Goal: Task Accomplishment & Management: Manage account settings

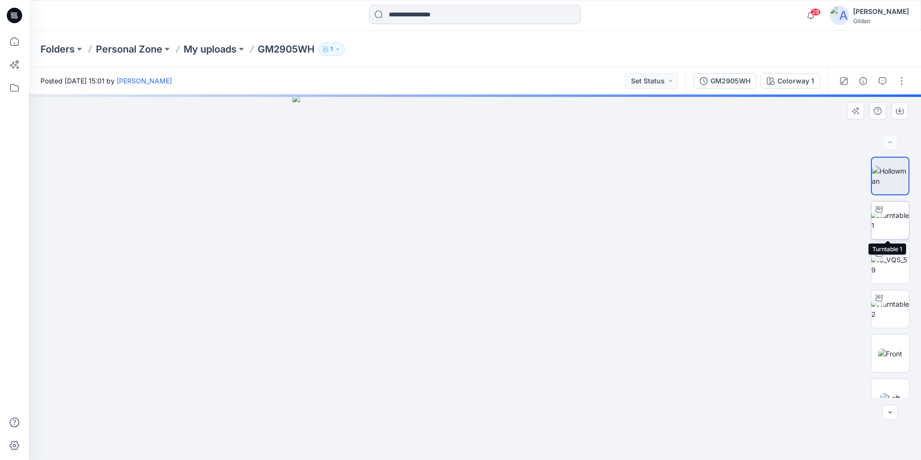
click at [891, 222] on img at bounding box center [890, 220] width 38 height 20
drag, startPoint x: 493, startPoint y: 169, endPoint x: 469, endPoint y: 337, distance: 169.8
click at [469, 339] on img at bounding box center [452, 218] width 939 height 483
drag, startPoint x: 556, startPoint y: 439, endPoint x: 476, endPoint y: 419, distance: 82.5
click at [476, 419] on icon at bounding box center [475, 431] width 291 height 36
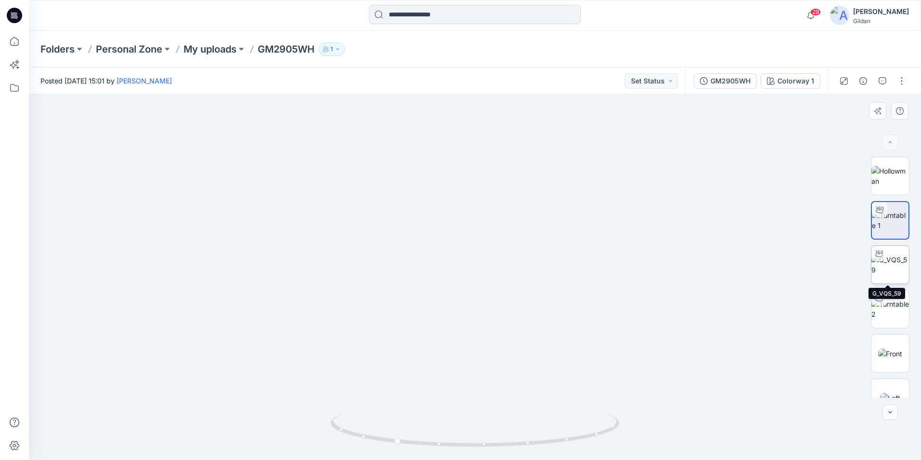
click at [897, 267] on img at bounding box center [890, 264] width 38 height 20
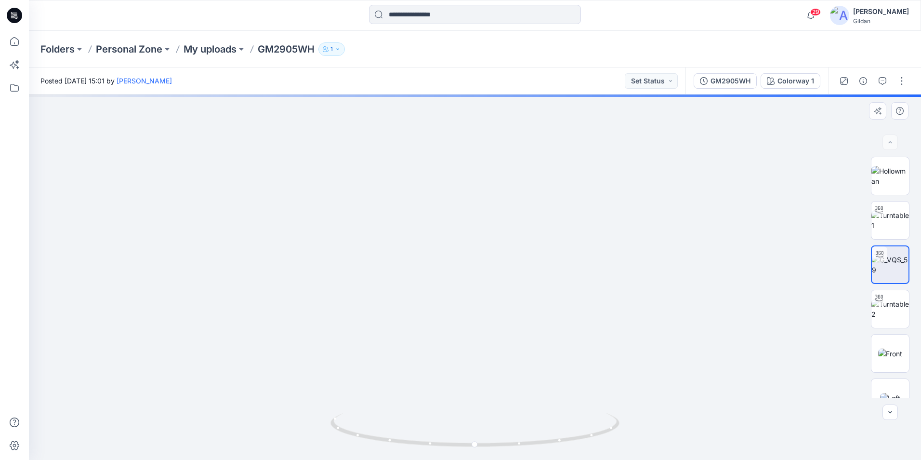
drag, startPoint x: 510, startPoint y: 234, endPoint x: 506, endPoint y: 302, distance: 68.0
click at [506, 302] on img at bounding box center [471, 167] width 939 height 584
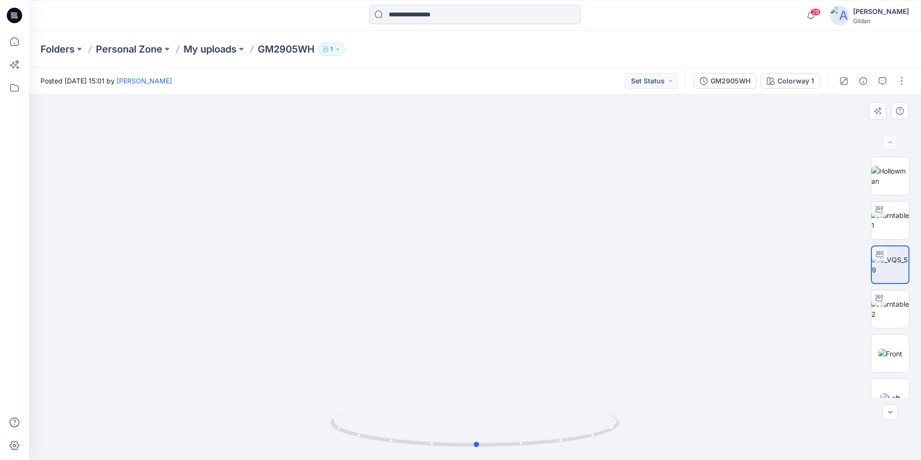
drag, startPoint x: 565, startPoint y: 444, endPoint x: 276, endPoint y: 392, distance: 293.8
click at [276, 392] on div at bounding box center [475, 276] width 892 height 365
click at [888, 308] on img at bounding box center [890, 309] width 38 height 20
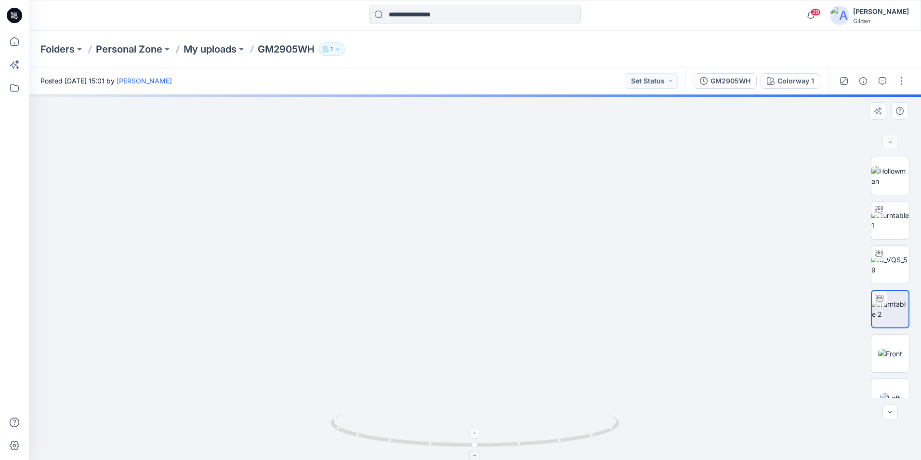
drag, startPoint x: 519, startPoint y: 338, endPoint x: 497, endPoint y: 419, distance: 83.4
click at [499, 418] on div at bounding box center [475, 276] width 892 height 365
drag, startPoint x: 517, startPoint y: 332, endPoint x: 519, endPoint y: 375, distance: 42.9
click at [519, 375] on img at bounding box center [456, 200] width 939 height 517
drag, startPoint x: 533, startPoint y: 353, endPoint x: 523, endPoint y: 380, distance: 29.3
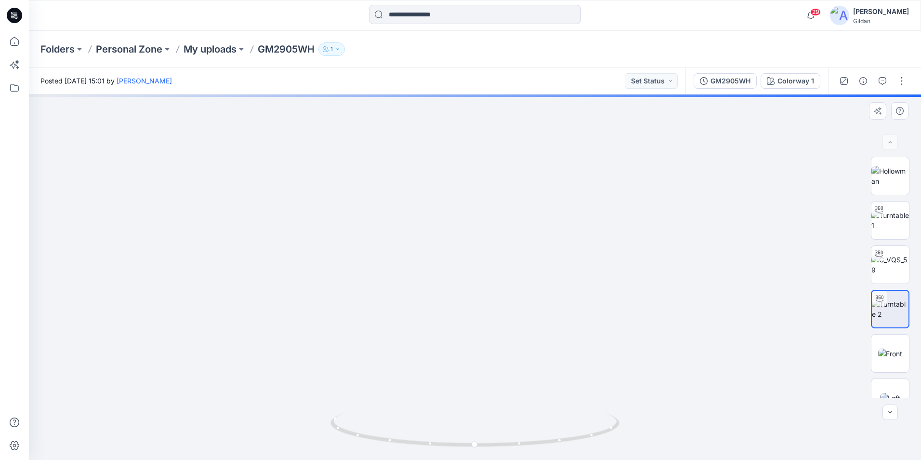
click at [523, 380] on img at bounding box center [451, 216] width 939 height 488
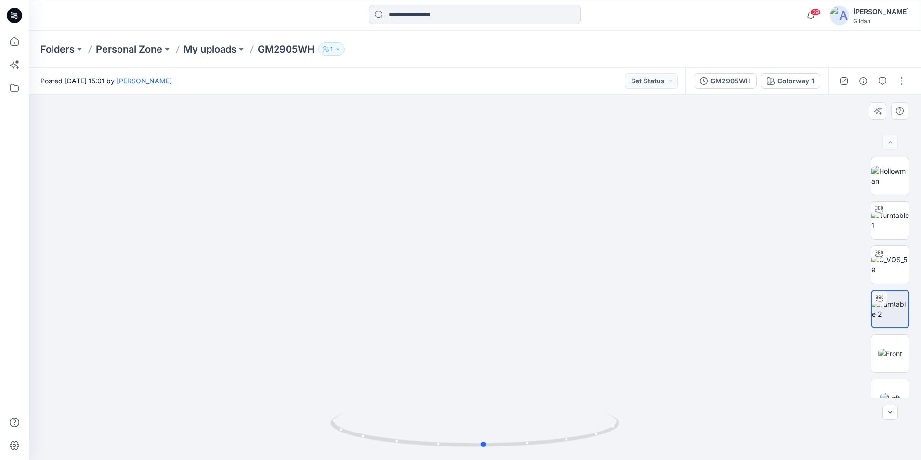
drag, startPoint x: 541, startPoint y: 448, endPoint x: 277, endPoint y: 399, distance: 268.4
click at [277, 399] on div at bounding box center [475, 276] width 892 height 365
click at [711, 286] on div at bounding box center [475, 276] width 892 height 365
click at [79, 48] on button at bounding box center [80, 48] width 10 height 13
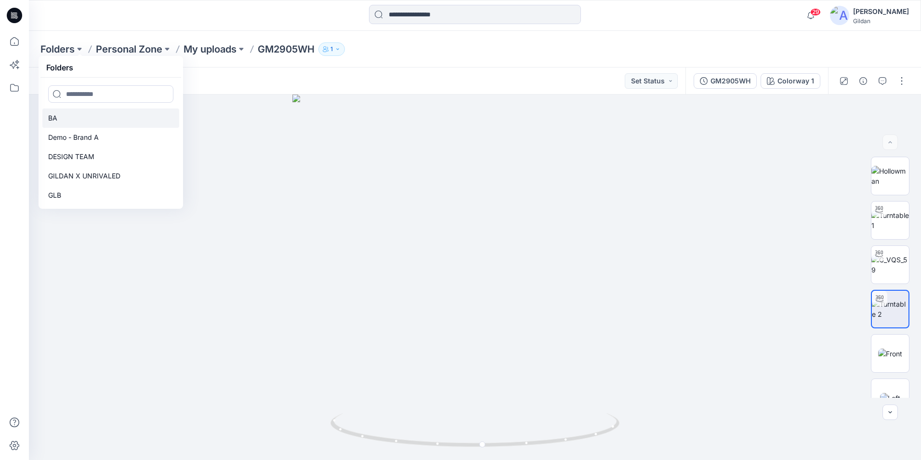
click at [55, 115] on p "BA" at bounding box center [52, 118] width 9 height 12
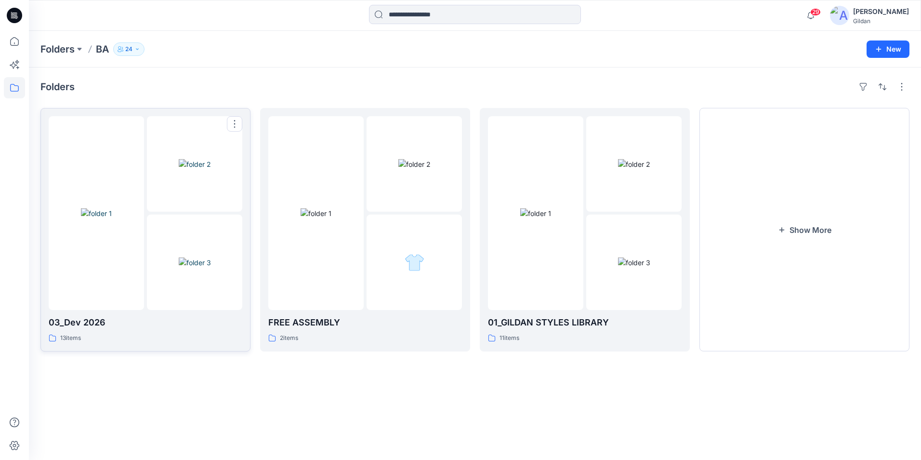
click at [142, 261] on div at bounding box center [96, 213] width 95 height 194
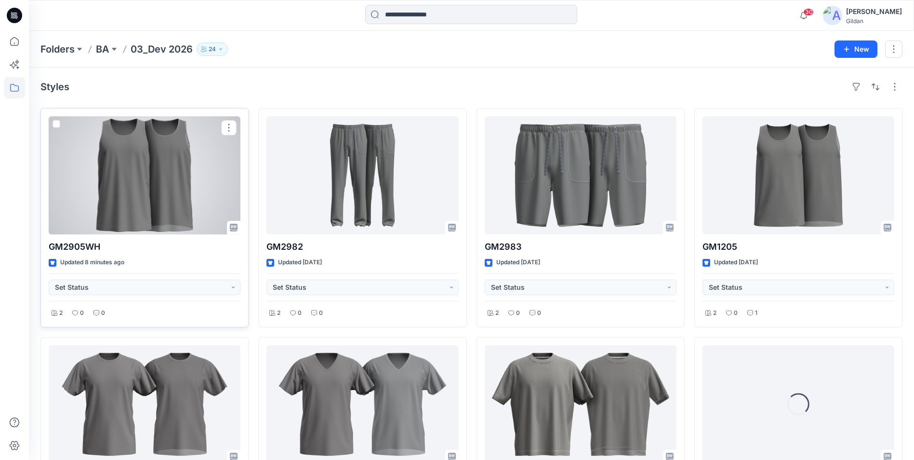
click at [174, 179] on div at bounding box center [145, 175] width 192 height 118
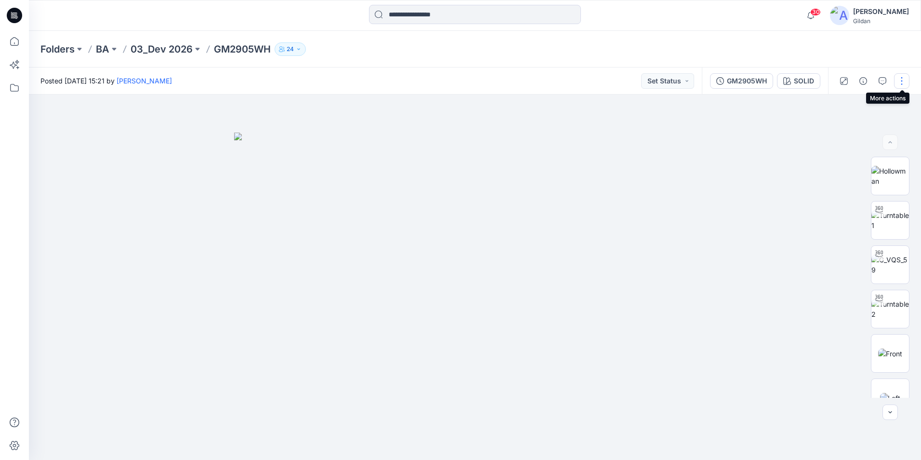
click at [900, 81] on button "button" at bounding box center [901, 80] width 15 height 15
click at [842, 129] on p "Edit" at bounding box center [840, 130] width 12 height 10
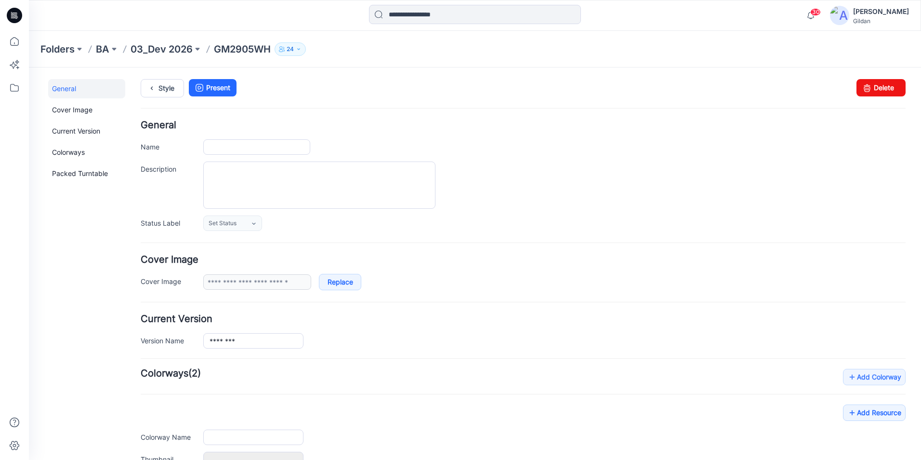
type input "********"
type input "*****"
type input "**********"
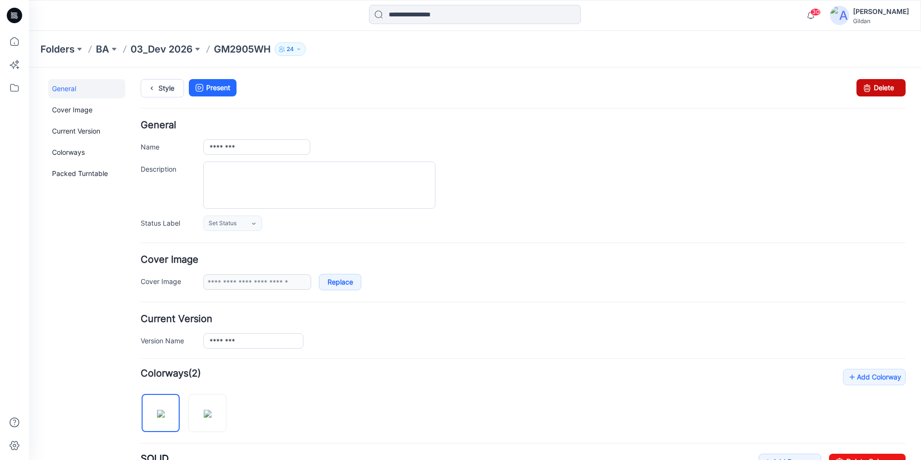
drag, startPoint x: 877, startPoint y: 88, endPoint x: 540, endPoint y: 111, distance: 337.5
click at [877, 88] on link "Delete" at bounding box center [881, 87] width 49 height 17
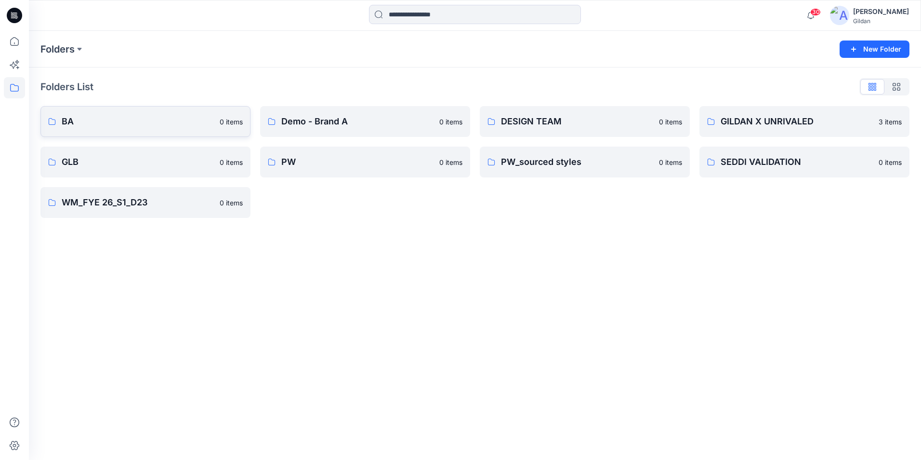
click at [72, 121] on p "BA" at bounding box center [138, 121] width 152 height 13
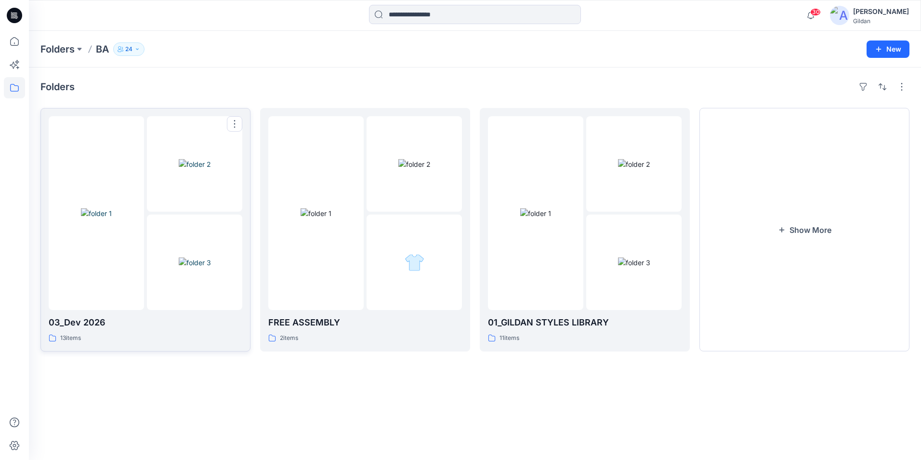
click at [119, 248] on div at bounding box center [96, 213] width 95 height 194
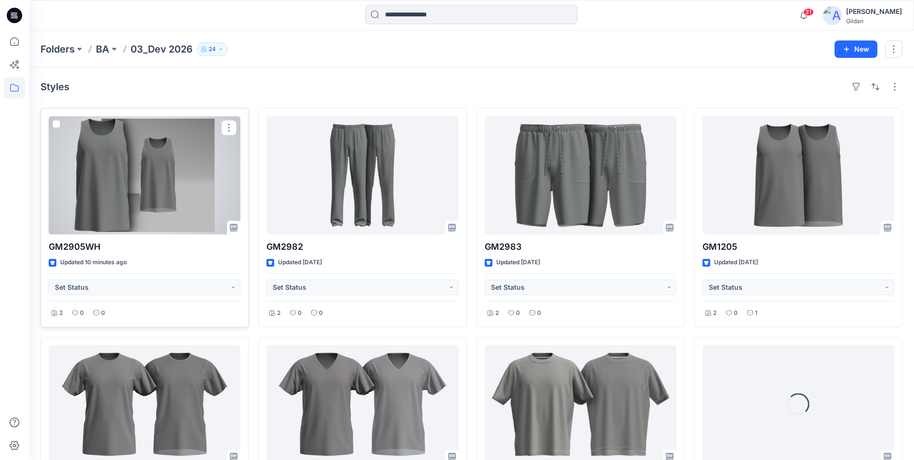
click at [135, 193] on div at bounding box center [145, 175] width 192 height 118
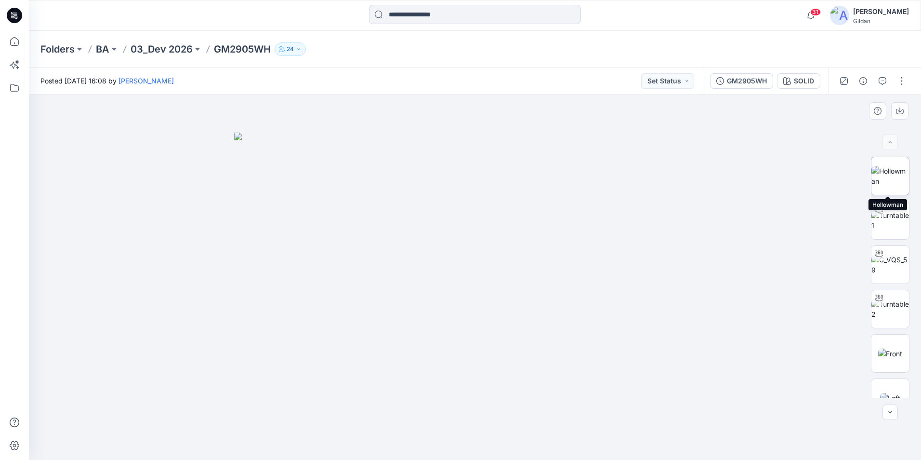
click at [883, 173] on img at bounding box center [890, 176] width 38 height 20
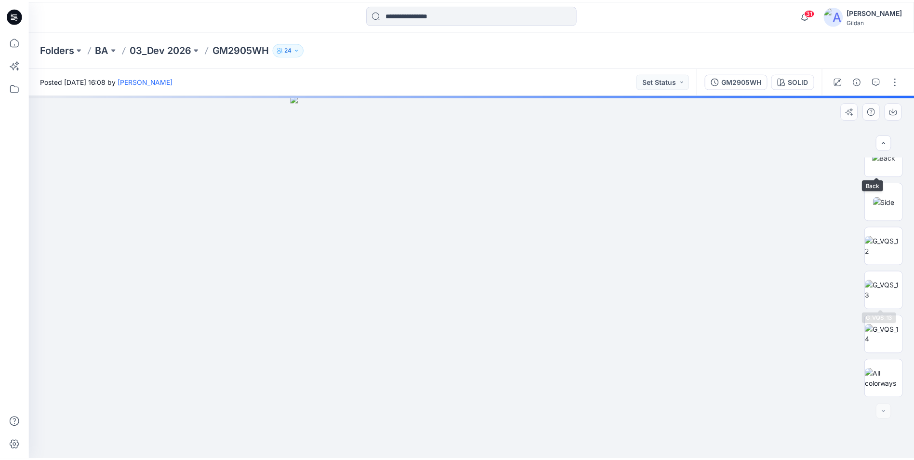
scroll to position [285, 0]
click at [888, 201] on img at bounding box center [891, 201] width 22 height 10
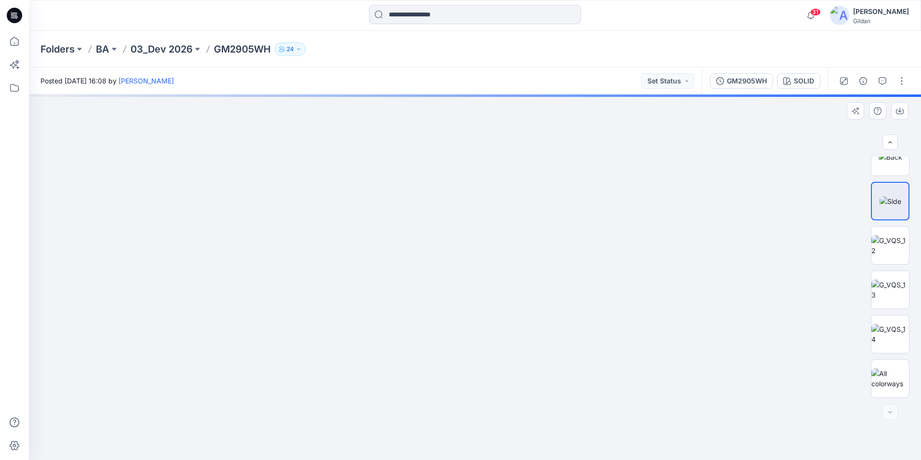
drag, startPoint x: 503, startPoint y: 228, endPoint x: 491, endPoint y: 345, distance: 117.2
drag, startPoint x: 517, startPoint y: 255, endPoint x: 504, endPoint y: 384, distance: 129.2
click at [505, 384] on img at bounding box center [449, 20] width 1854 height 880
drag, startPoint x: 515, startPoint y: 284, endPoint x: 524, endPoint y: 400, distance: 116.4
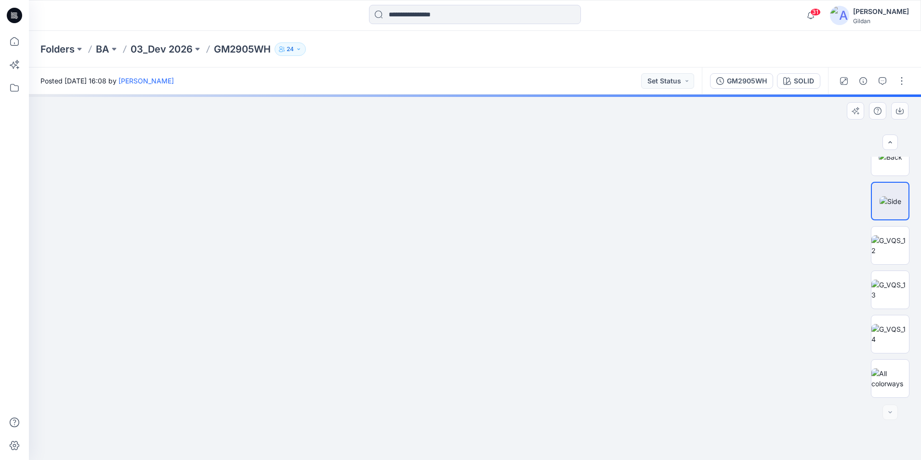
click at [524, 401] on img at bounding box center [450, 107] width 1854 height 705
drag, startPoint x: 512, startPoint y: 301, endPoint x: 496, endPoint y: 408, distance: 107.6
click at [496, 407] on img at bounding box center [438, 158] width 1854 height 603
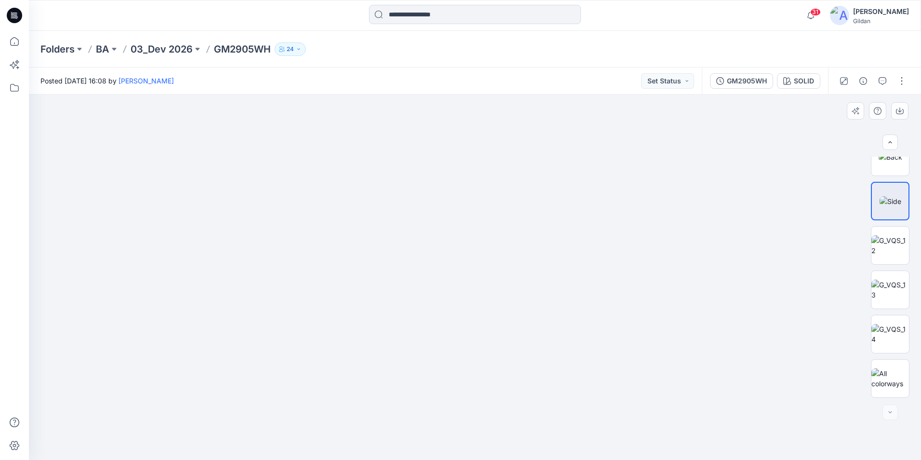
drag, startPoint x: 526, startPoint y: 348, endPoint x: 515, endPoint y: 155, distance: 193.5
click at [518, 156] on img at bounding box center [474, 110] width 1448 height 700
drag, startPoint x: 493, startPoint y: 334, endPoint x: 467, endPoint y: 176, distance: 160.1
click at [480, 165] on img at bounding box center [471, 87] width 1448 height 743
drag, startPoint x: 478, startPoint y: 380, endPoint x: 454, endPoint y: 208, distance: 173.6
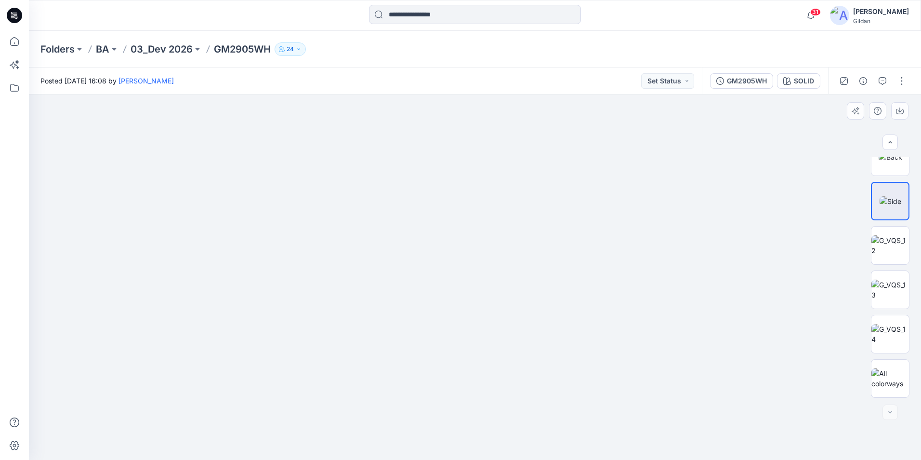
click at [457, 222] on img at bounding box center [461, 8] width 1448 height 901
drag, startPoint x: 452, startPoint y: 366, endPoint x: 449, endPoint y: 194, distance: 172.0
drag, startPoint x: 455, startPoint y: 219, endPoint x: 458, endPoint y: 255, distance: 35.8
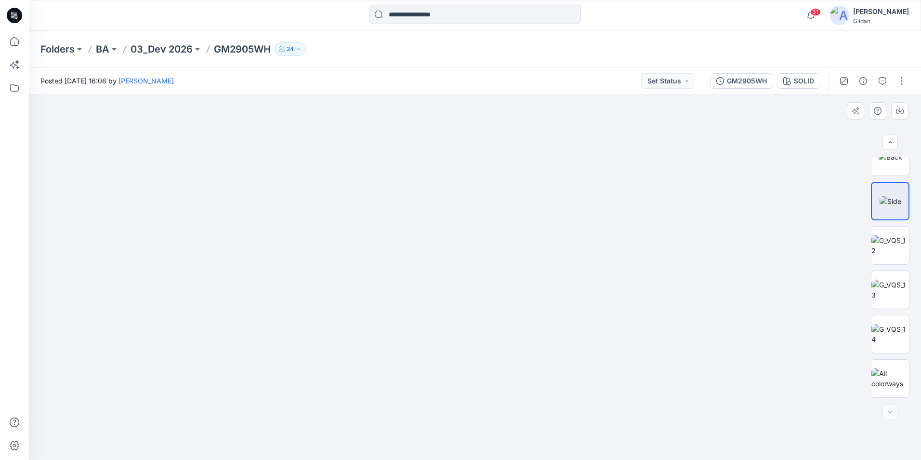
drag, startPoint x: 489, startPoint y: 223, endPoint x: 500, endPoint y: 382, distance: 159.4
click at [500, 382] on img at bounding box center [472, 57] width 1042 height 805
drag, startPoint x: 516, startPoint y: 251, endPoint x: 515, endPoint y: 396, distance: 145.5
click at [515, 404] on img at bounding box center [486, 97] width 1042 height 723
drag, startPoint x: 513, startPoint y: 297, endPoint x: 505, endPoint y: 372, distance: 75.5
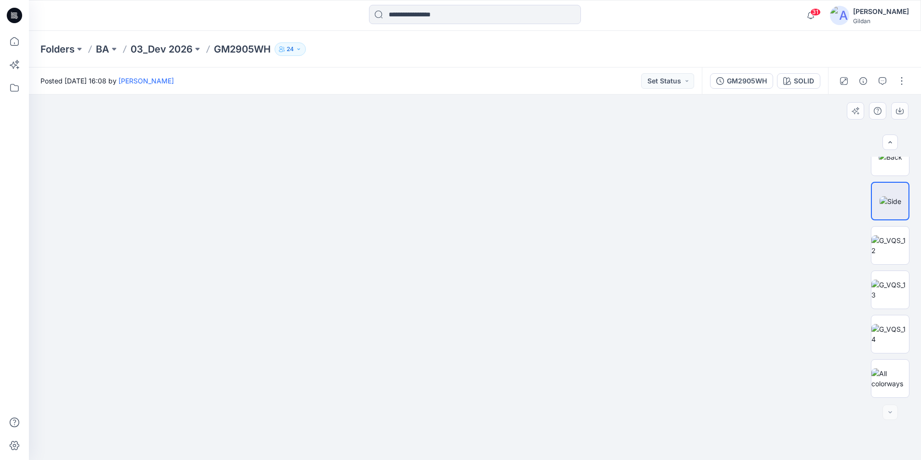
click at [506, 372] on img at bounding box center [480, 212] width 1042 height 493
click at [895, 295] on img at bounding box center [890, 289] width 38 height 20
drag, startPoint x: 567, startPoint y: 351, endPoint x: 565, endPoint y: 278, distance: 72.3
click at [565, 278] on img at bounding box center [474, 276] width 365 height 365
click at [629, 262] on img at bounding box center [474, 276] width 365 height 365
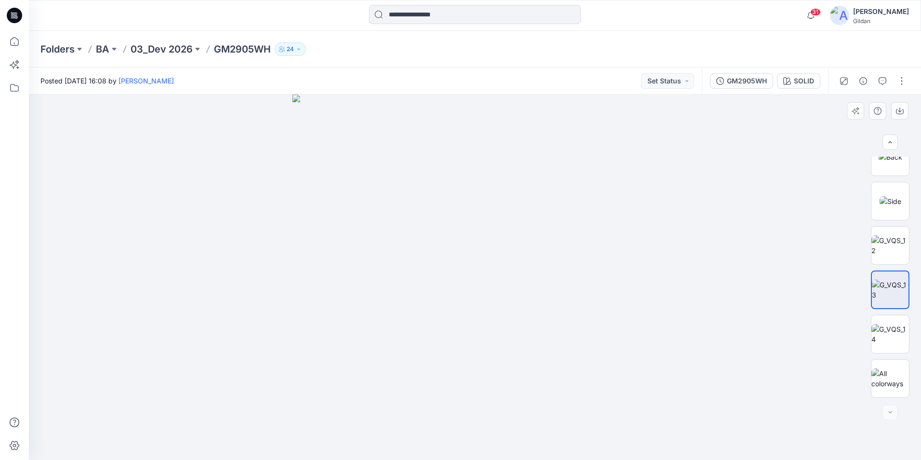
click at [485, 208] on img at bounding box center [474, 276] width 365 height 365
click at [251, 49] on p "GM2905WH" at bounding box center [242, 48] width 57 height 13
click at [171, 42] on p "03_Dev 2026" at bounding box center [162, 48] width 62 height 13
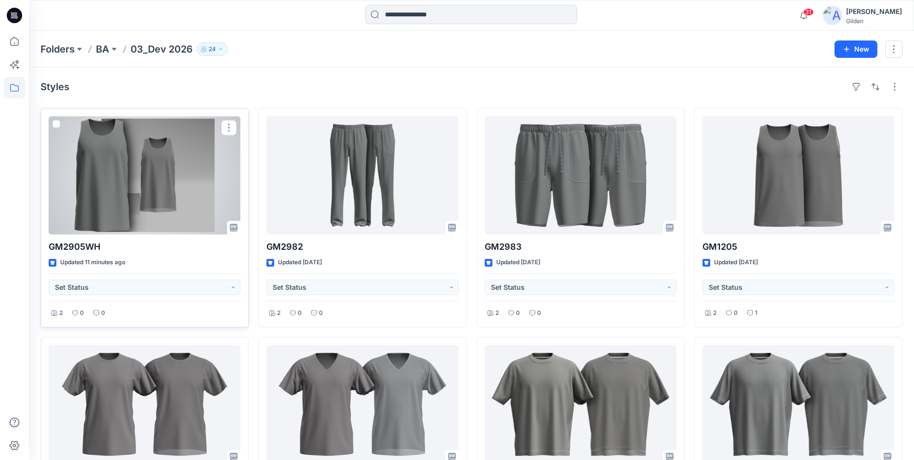
click at [143, 198] on div at bounding box center [145, 175] width 192 height 118
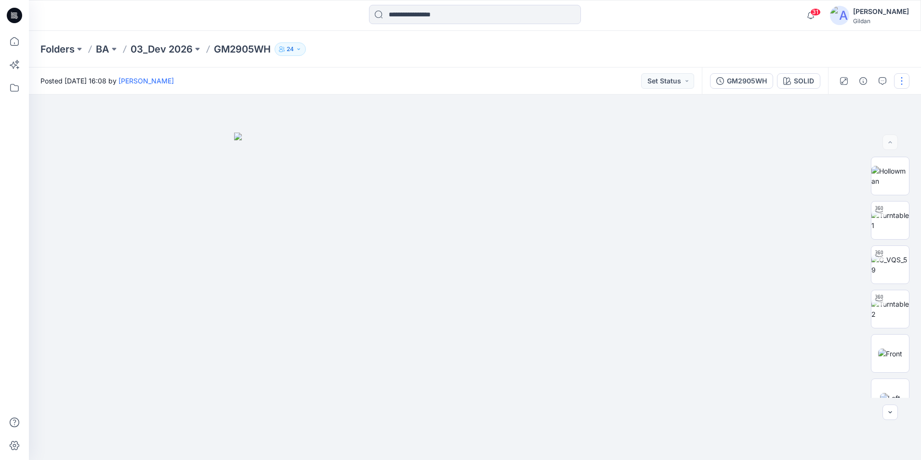
click at [899, 79] on button "button" at bounding box center [901, 80] width 15 height 15
click at [851, 127] on button "Edit" at bounding box center [861, 130] width 89 height 18
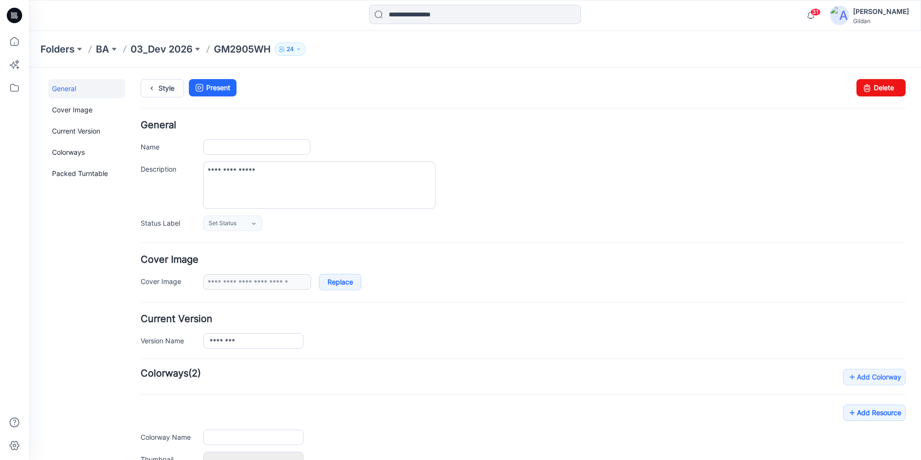
type input "********"
type input "*****"
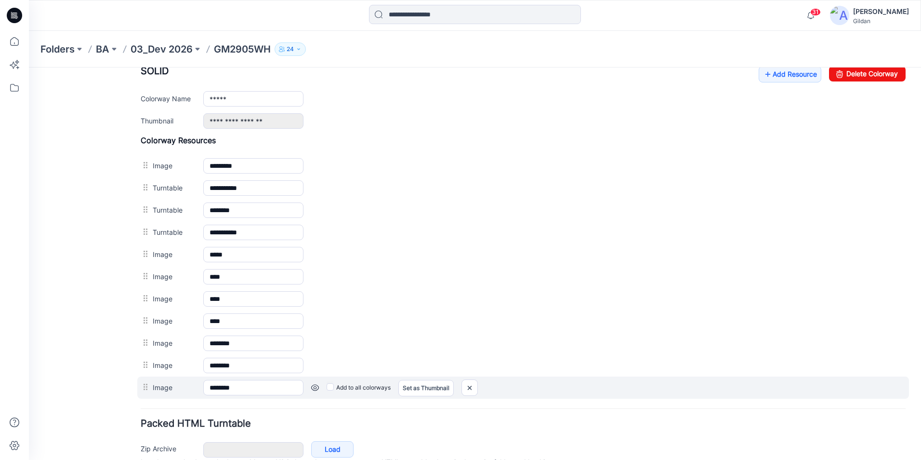
scroll to position [292, 0]
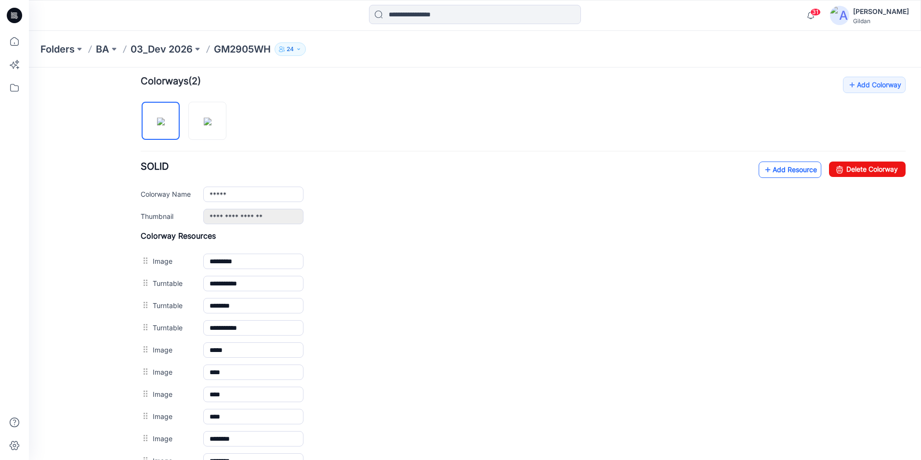
click at [773, 167] on link "Add Resource" at bounding box center [790, 169] width 63 height 16
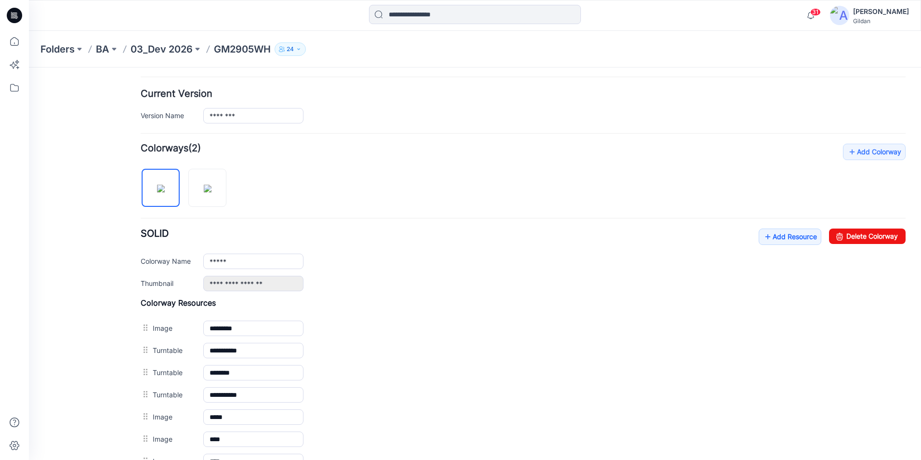
scroll to position [241, 0]
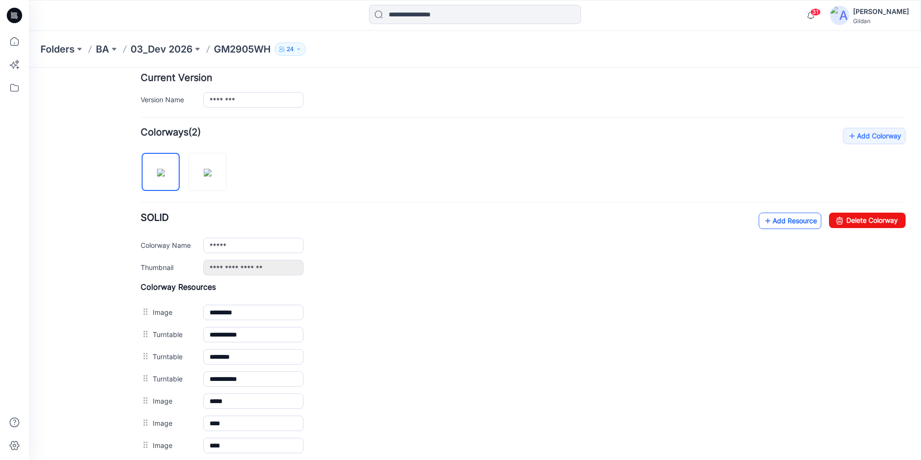
click at [763, 218] on icon at bounding box center [768, 220] width 10 height 15
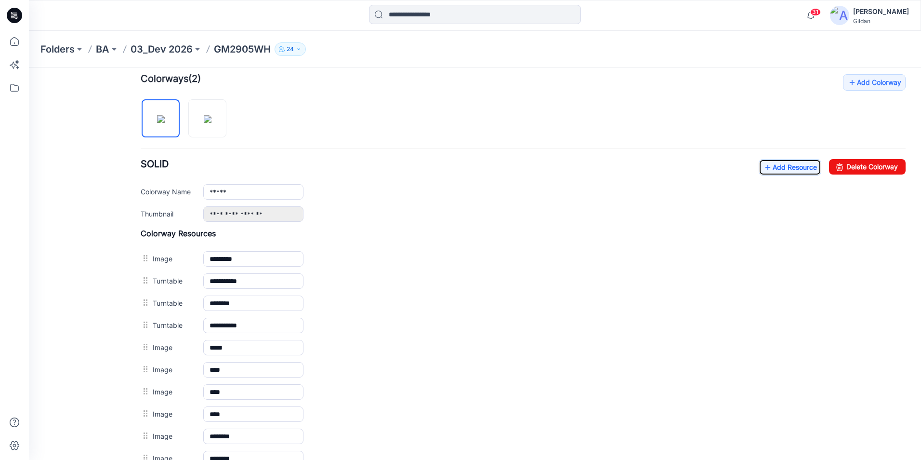
scroll to position [239, 0]
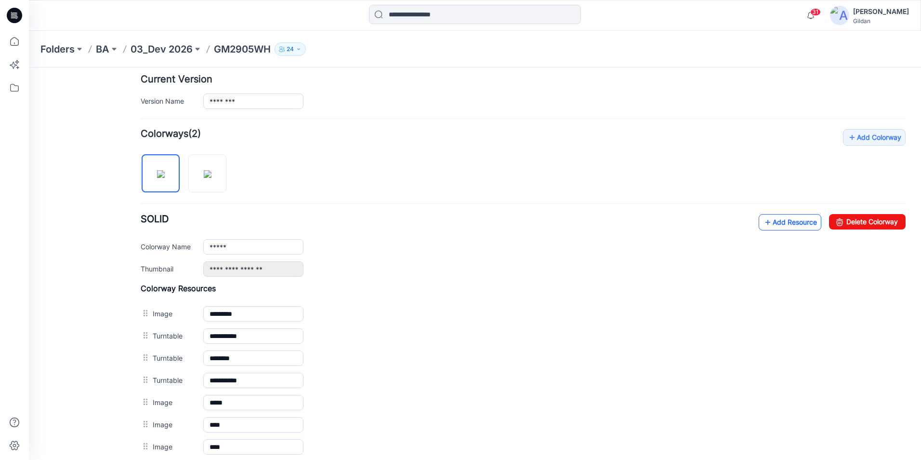
click at [763, 221] on icon at bounding box center [768, 221] width 10 height 15
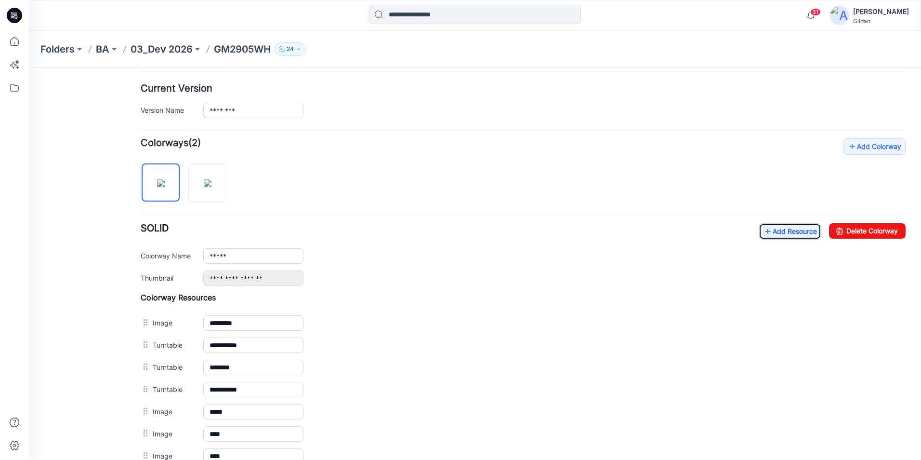
scroll to position [213, 0]
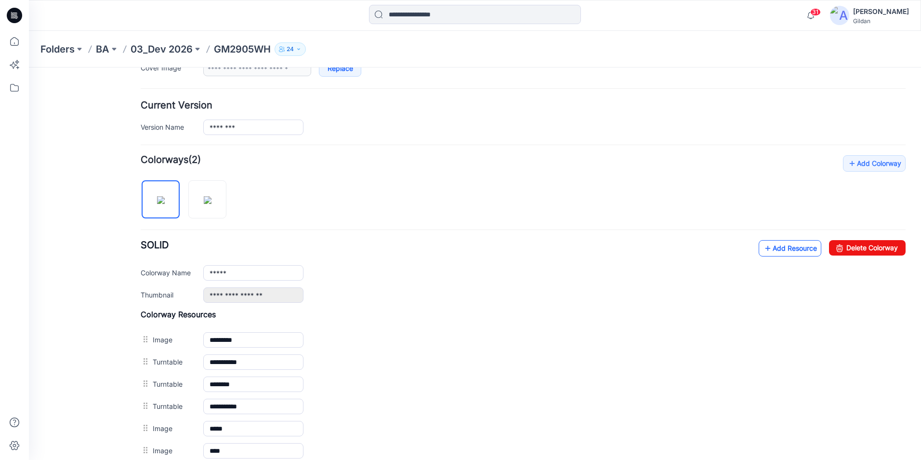
click at [763, 244] on icon at bounding box center [768, 247] width 10 height 15
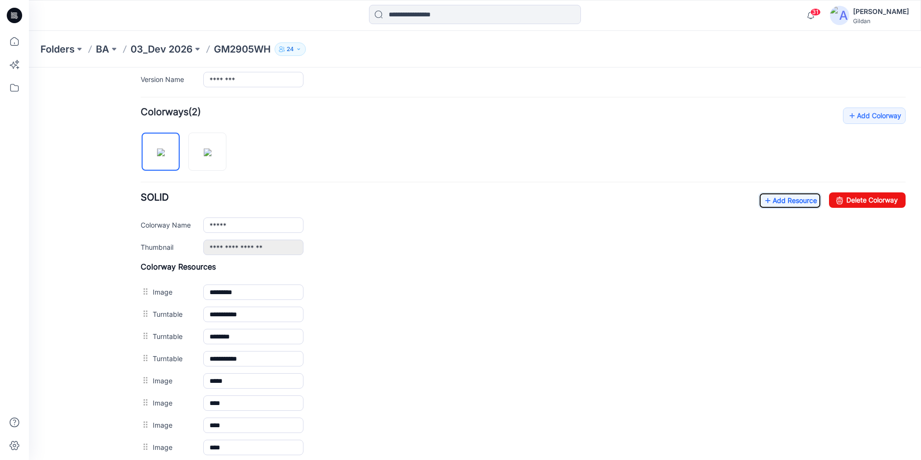
scroll to position [165, 0]
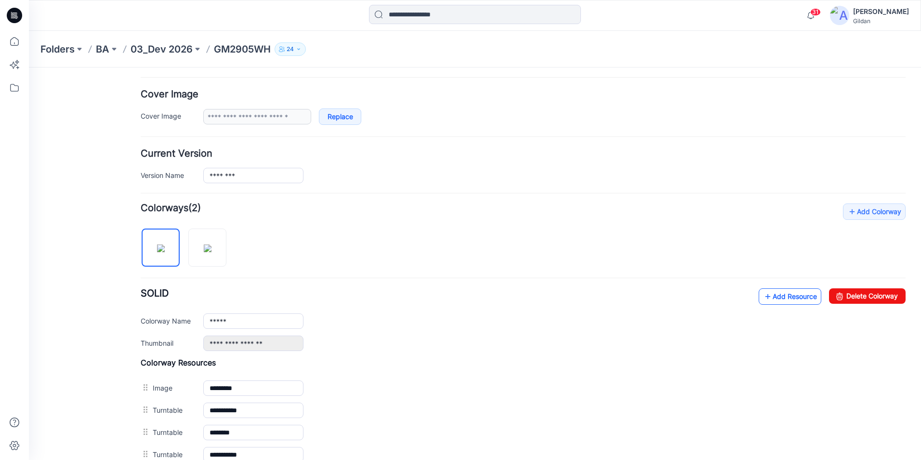
click at [763, 296] on icon at bounding box center [768, 296] width 10 height 15
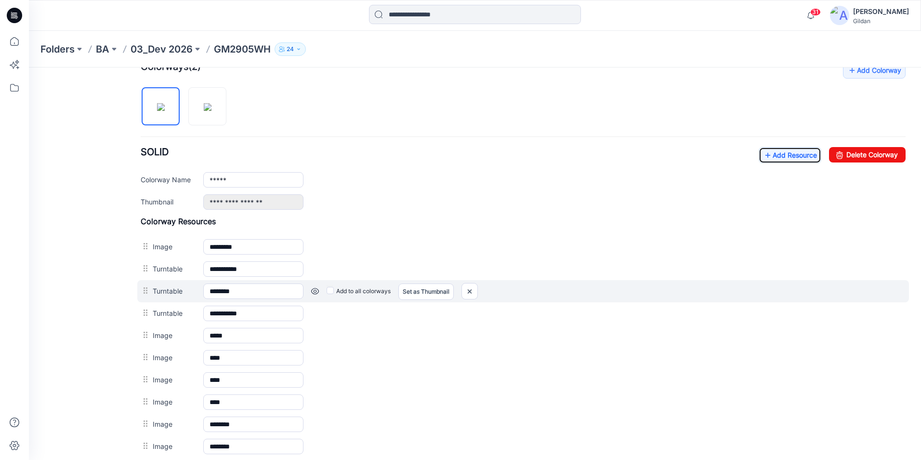
scroll to position [306, 0]
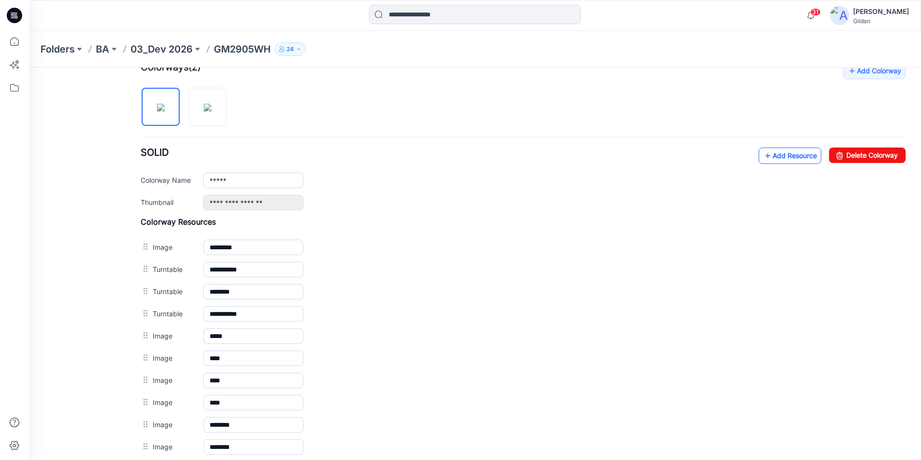
click at [768, 155] on link "Add Resource" at bounding box center [790, 155] width 63 height 16
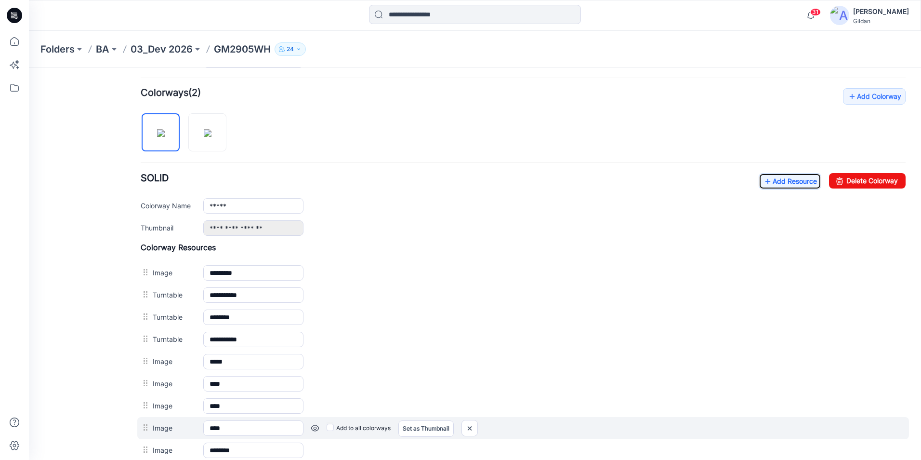
scroll to position [280, 0]
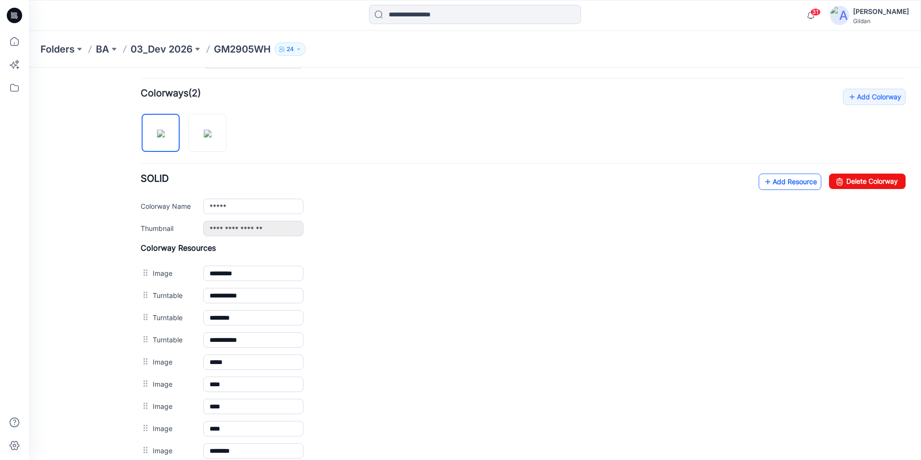
click at [763, 182] on icon at bounding box center [768, 181] width 10 height 15
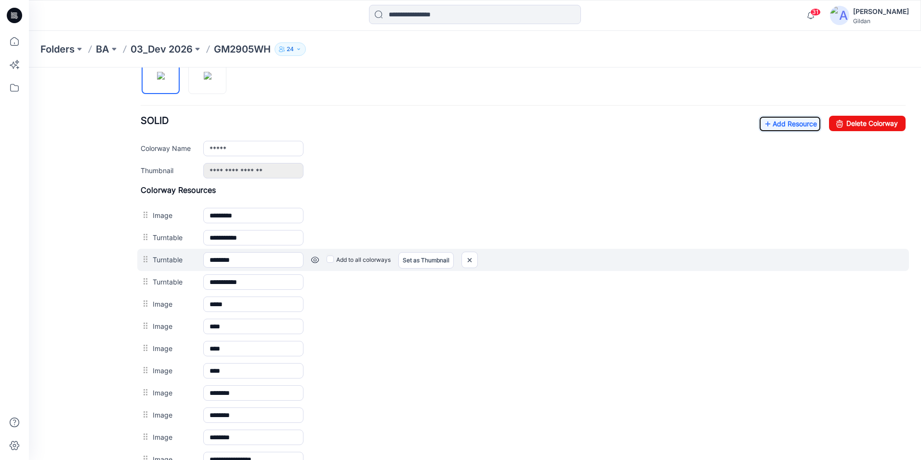
scroll to position [328, 0]
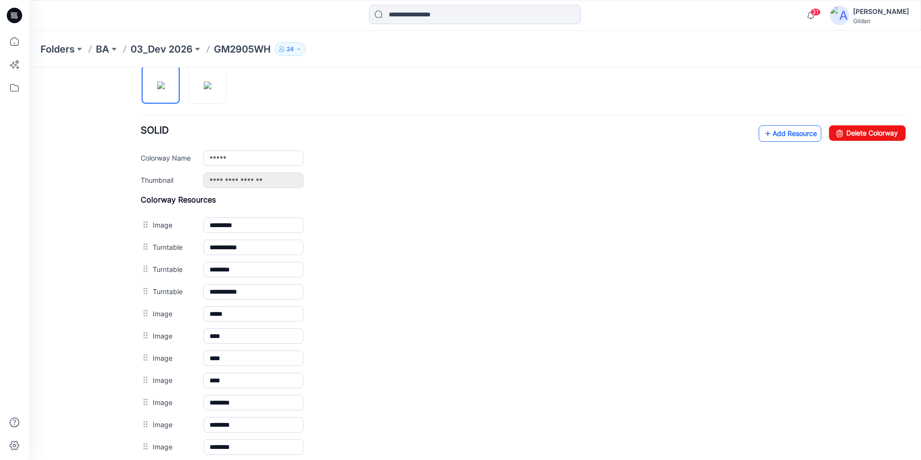
click at [763, 130] on icon at bounding box center [768, 133] width 10 height 15
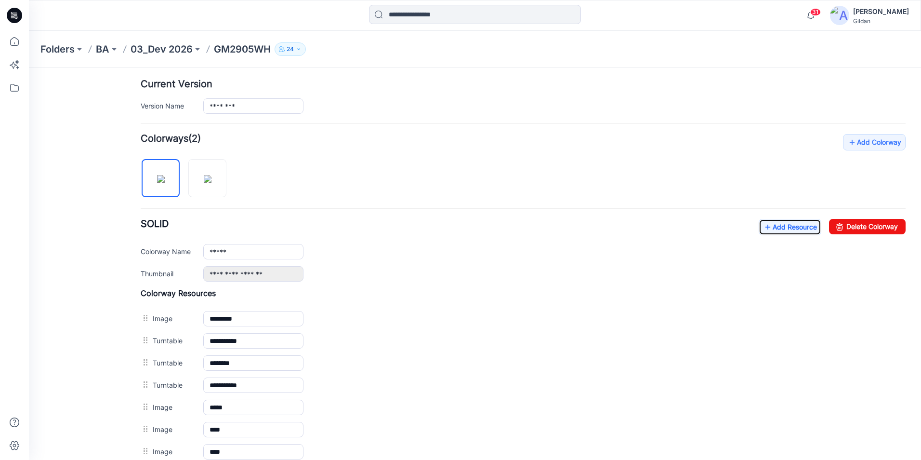
scroll to position [228, 0]
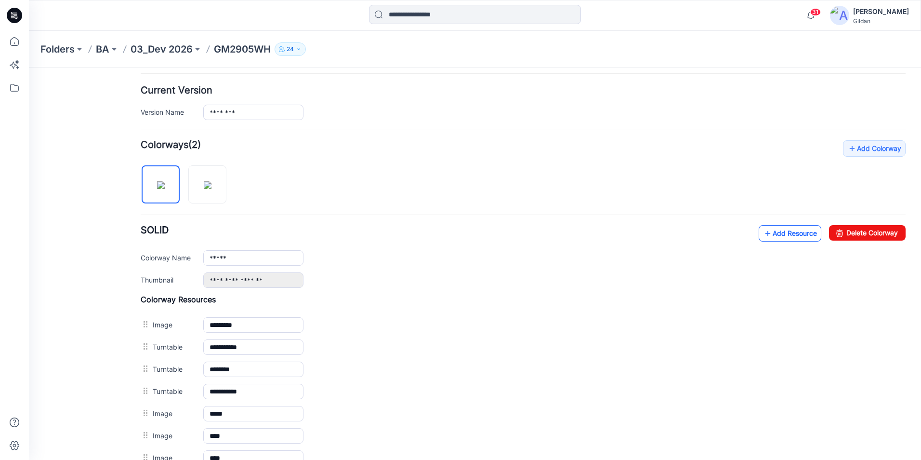
click at [764, 231] on link "Add Resource" at bounding box center [790, 233] width 63 height 16
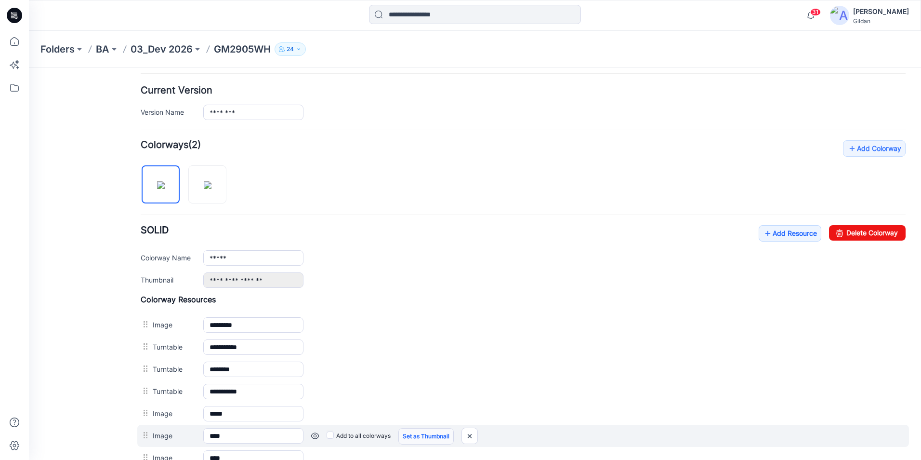
click at [441, 433] on link "Set as Thumbnail" at bounding box center [425, 436] width 55 height 16
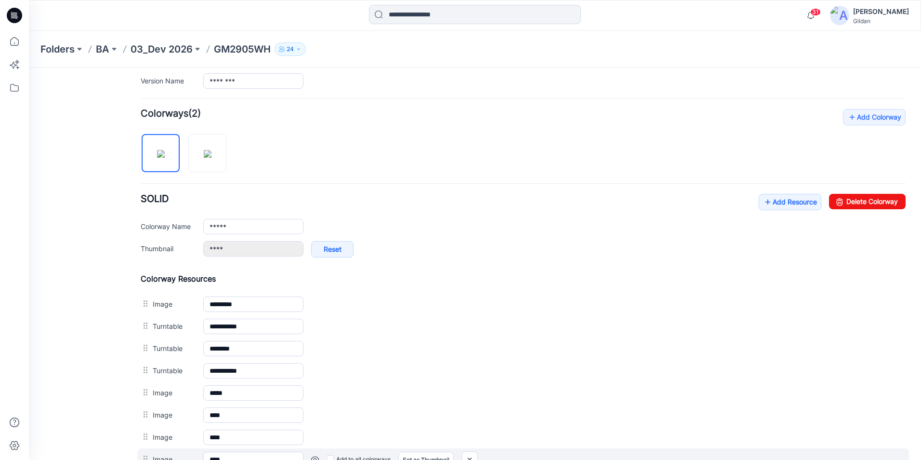
scroll to position [277, 0]
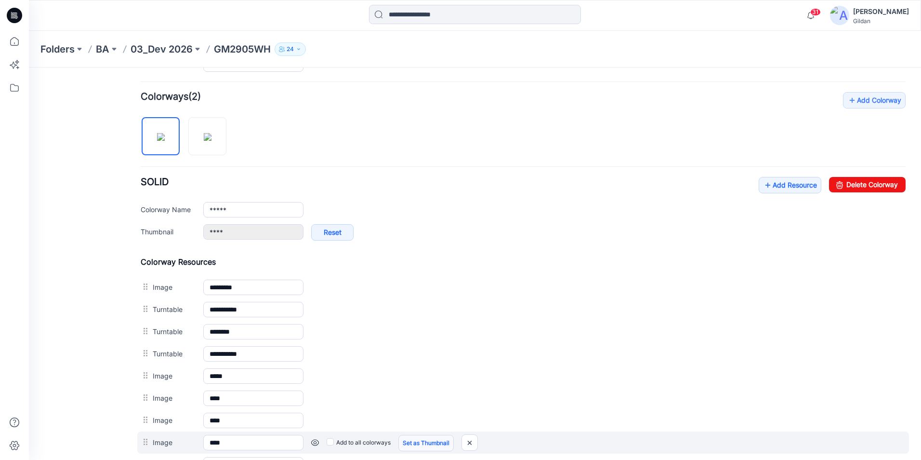
click at [416, 441] on link "Set as Thumbnail" at bounding box center [425, 443] width 55 height 16
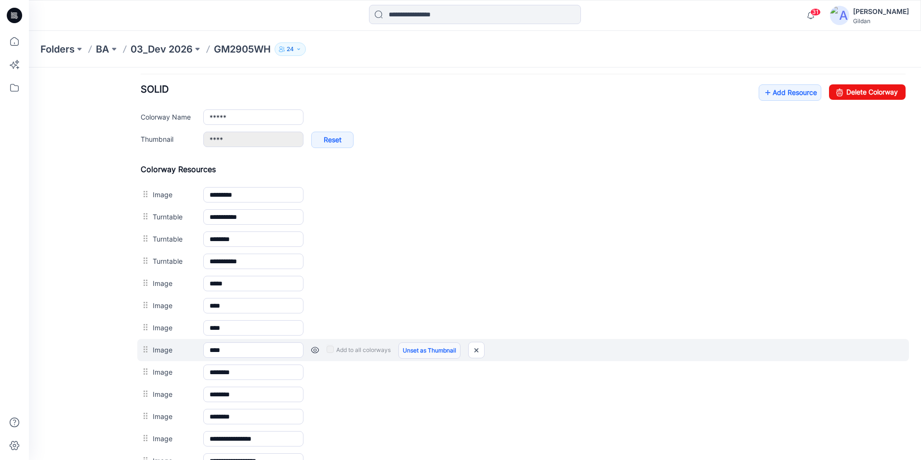
scroll to position [373, 0]
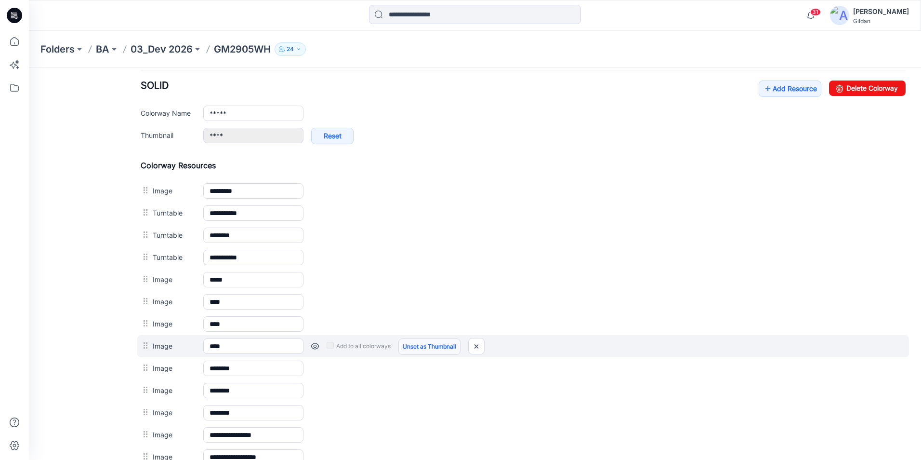
click at [422, 345] on link "Unset as Thumbnail" at bounding box center [429, 346] width 62 height 16
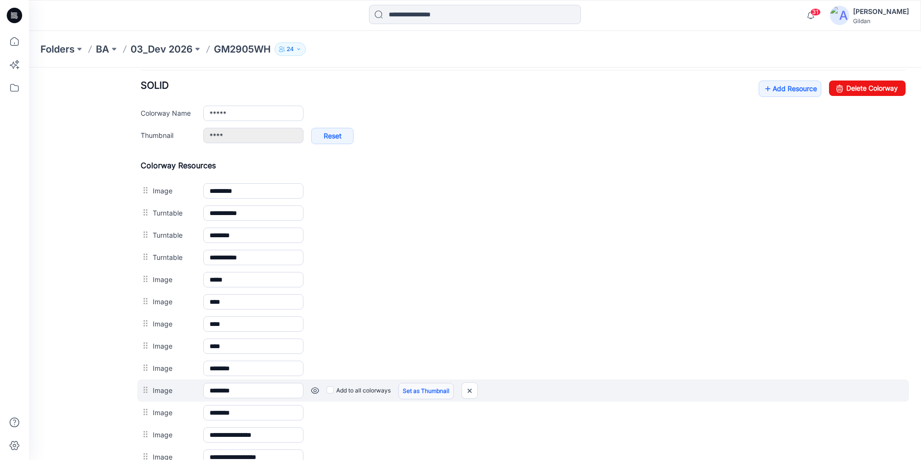
type input "**********"
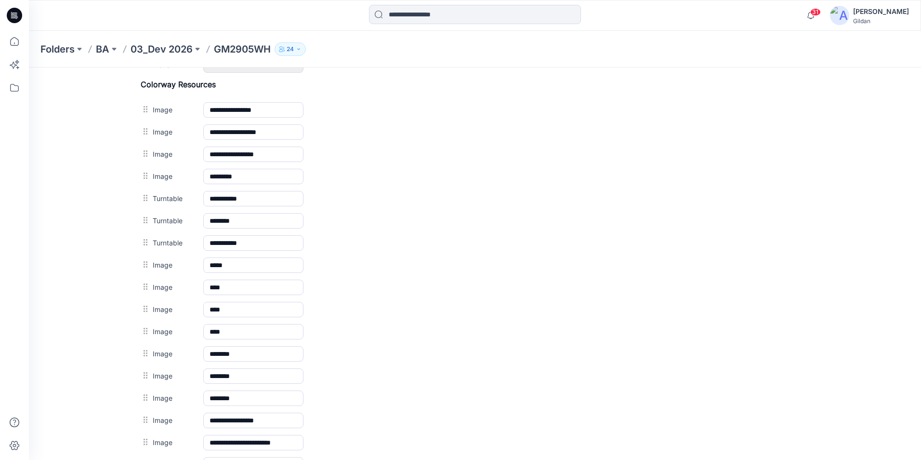
scroll to position [491, 0]
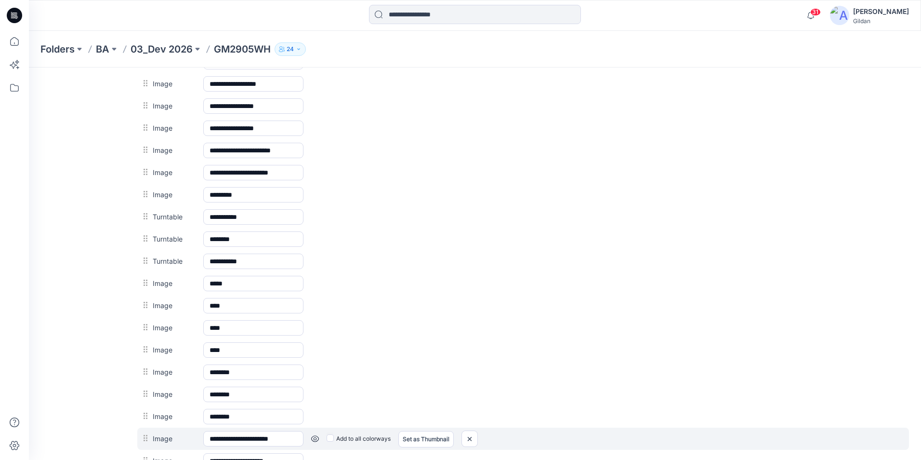
drag, startPoint x: 153, startPoint y: 436, endPoint x: 146, endPoint y: 440, distance: 7.8
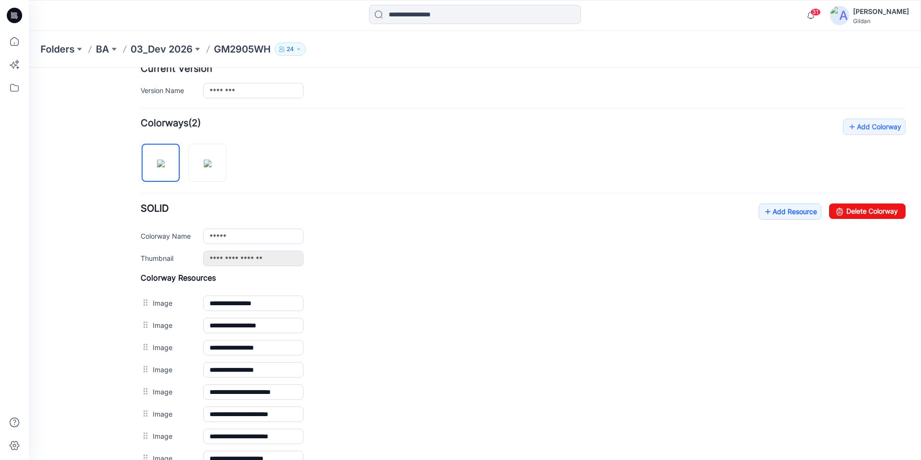
scroll to position [251, 0]
click at [211, 167] on img at bounding box center [208, 163] width 8 height 8
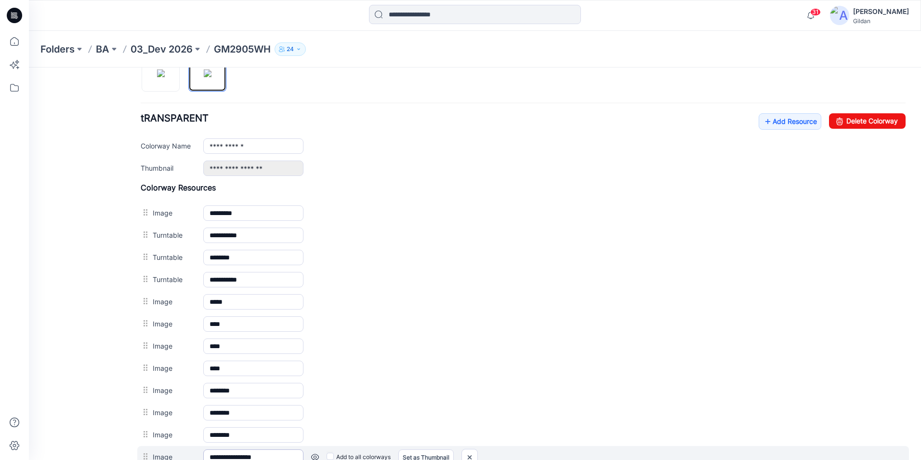
scroll to position [314, 0]
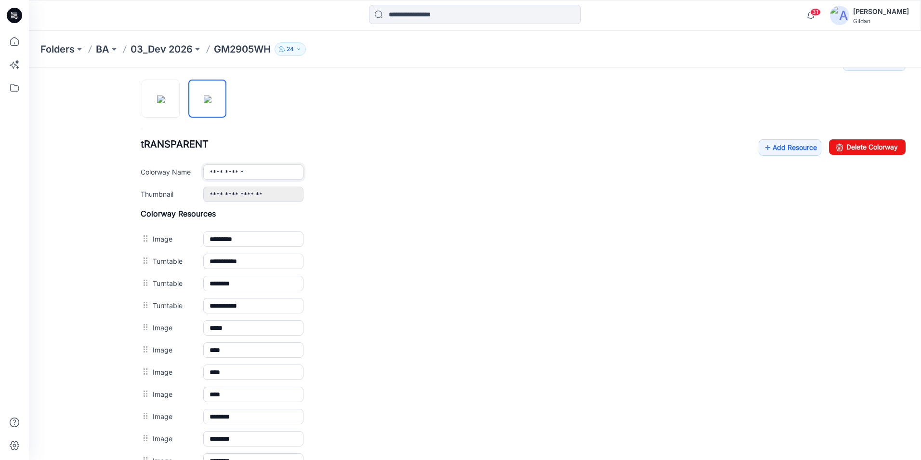
click at [217, 172] on input "**********" at bounding box center [253, 171] width 100 height 15
type input "**********"
click at [416, 211] on h4 "Colorway Resources" at bounding box center [523, 214] width 765 height 10
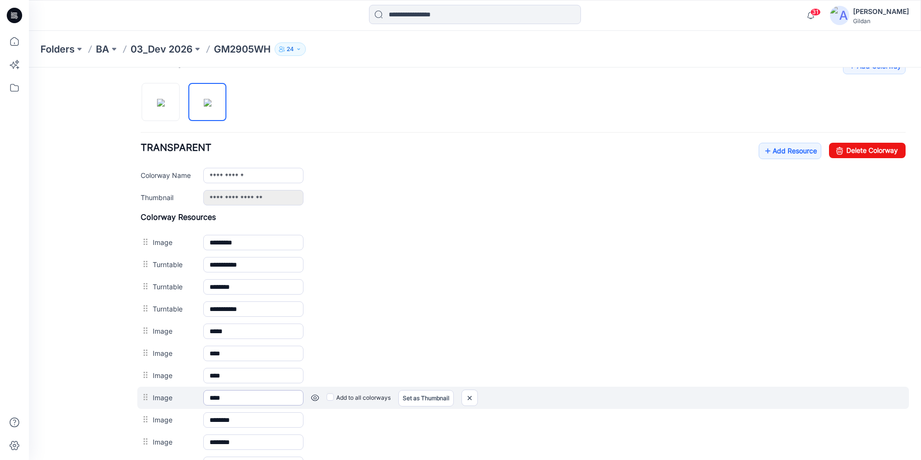
scroll to position [266, 0]
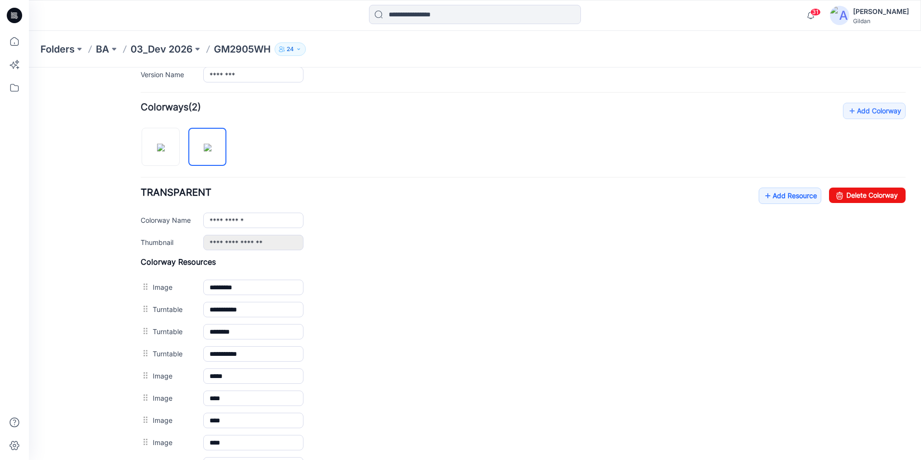
click at [457, 145] on div "**********" at bounding box center [523, 322] width 765 height 439
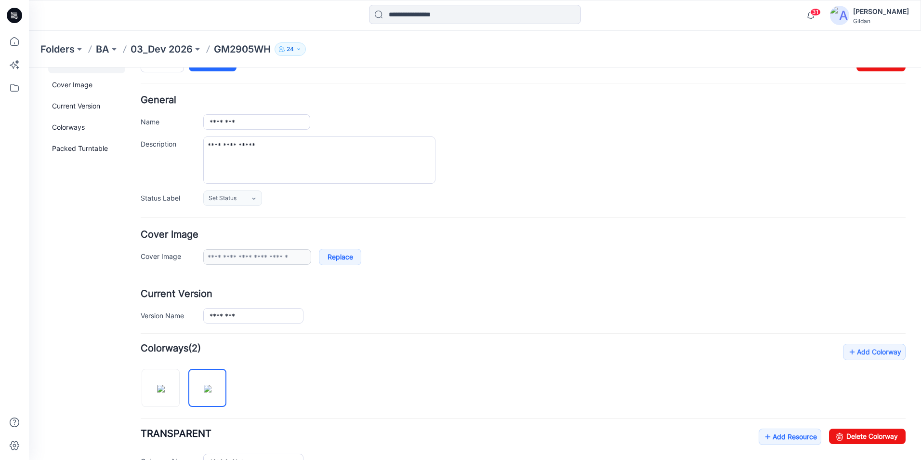
scroll to position [0, 0]
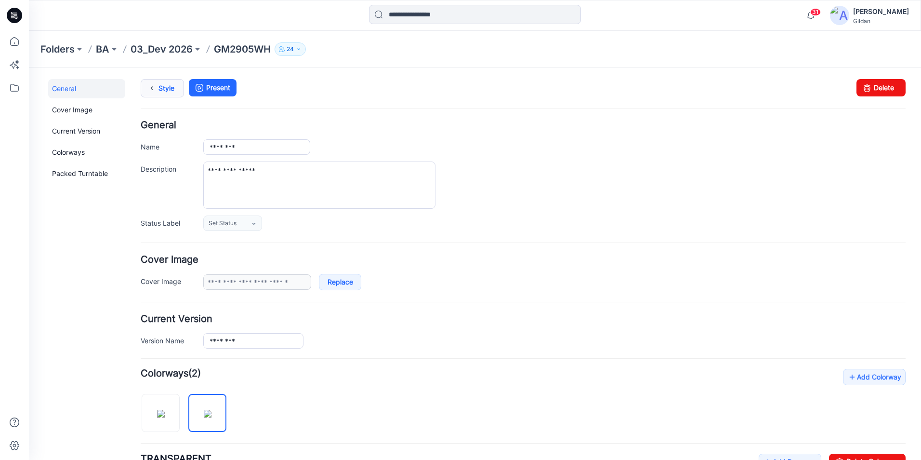
click at [154, 88] on icon at bounding box center [151, 87] width 13 height 17
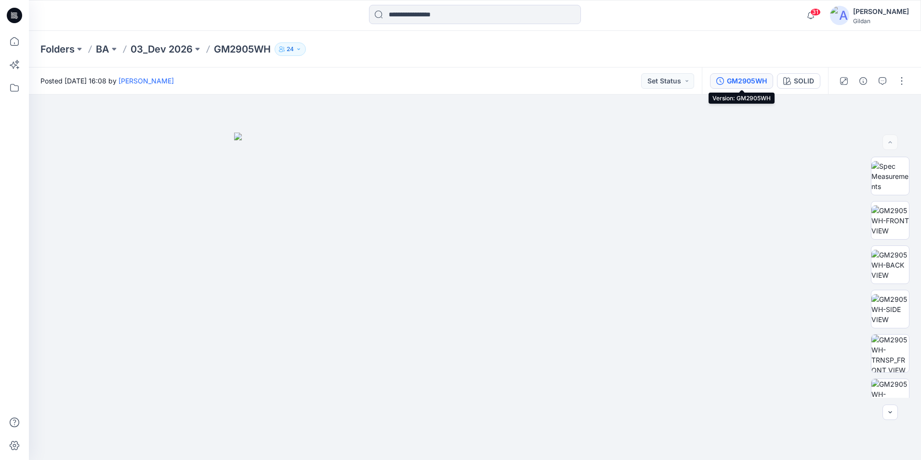
click at [756, 76] on div "GM2905WH" at bounding box center [747, 81] width 40 height 11
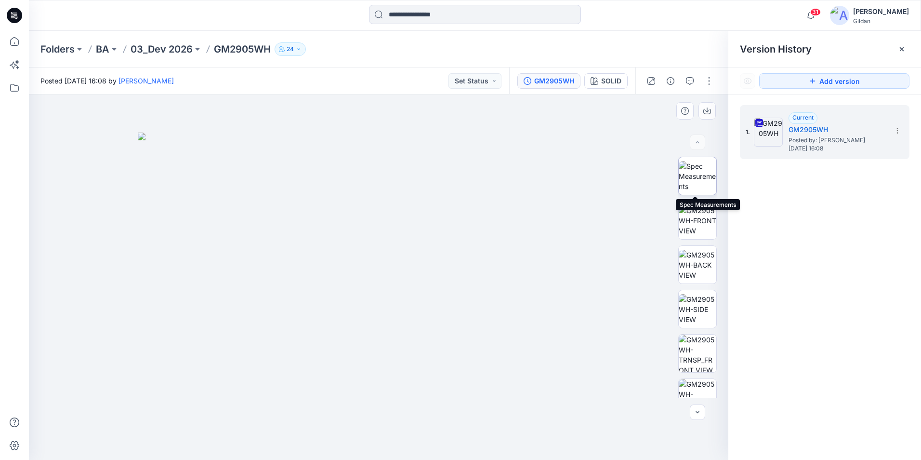
click at [699, 175] on img at bounding box center [698, 176] width 38 height 30
click at [898, 128] on icon at bounding box center [898, 131] width 8 height 8
click at [179, 50] on p "03_Dev 2026" at bounding box center [162, 48] width 62 height 13
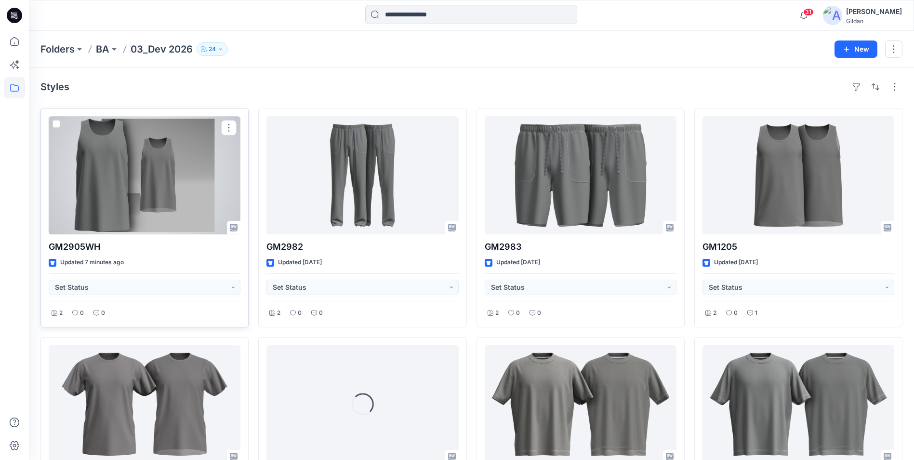
click at [166, 197] on div at bounding box center [145, 175] width 192 height 118
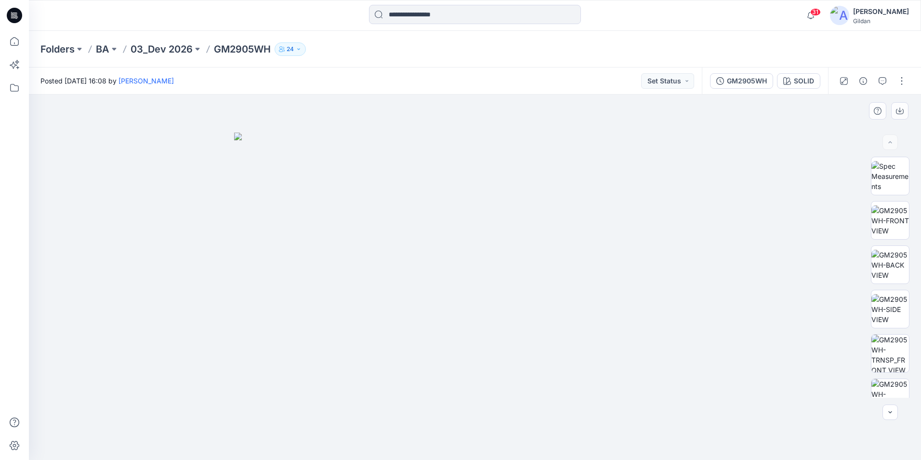
click at [712, 353] on img at bounding box center [475, 295] width 482 height 327
